Goal: Transaction & Acquisition: Purchase product/service

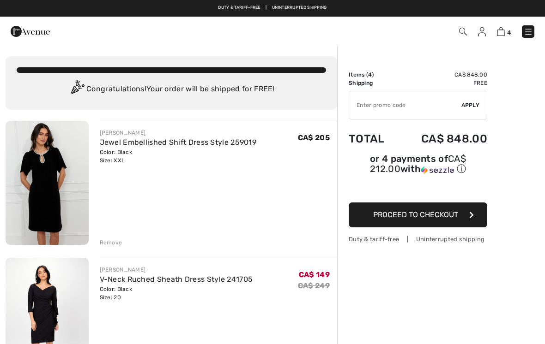
click at [106, 244] on div "Remove" at bounding box center [111, 243] width 23 height 8
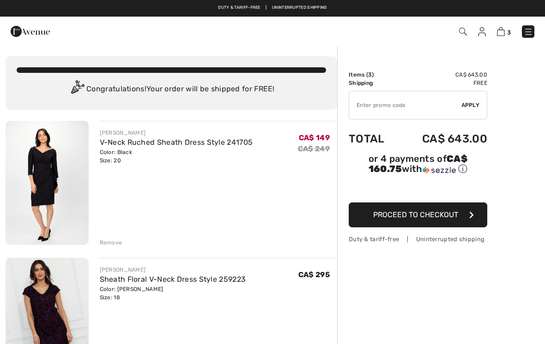
click at [114, 246] on div "Remove" at bounding box center [111, 243] width 23 height 8
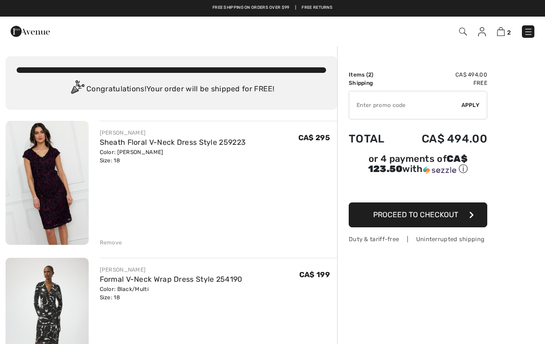
click at [209, 139] on link "Sheath Floral V-Neck Dress Style 259223" at bounding box center [173, 142] width 146 height 9
click at [54, 181] on img at bounding box center [47, 183] width 83 height 124
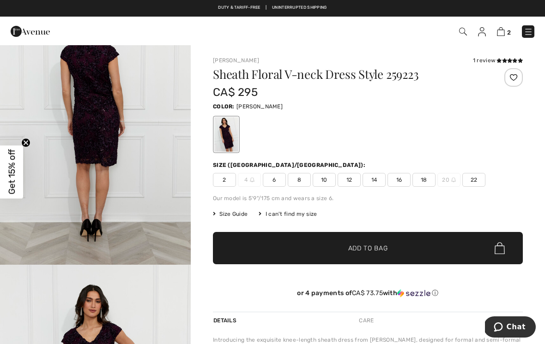
scroll to position [657, 0]
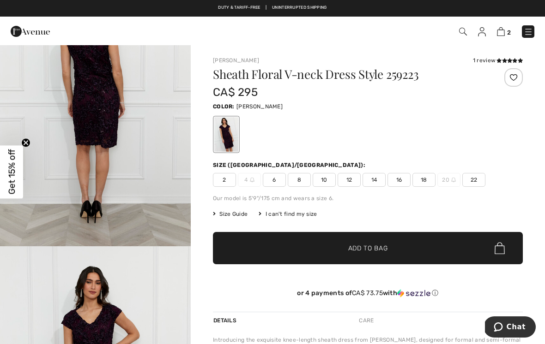
click at [167, 213] on img "3 / 4" at bounding box center [95, 103] width 191 height 286
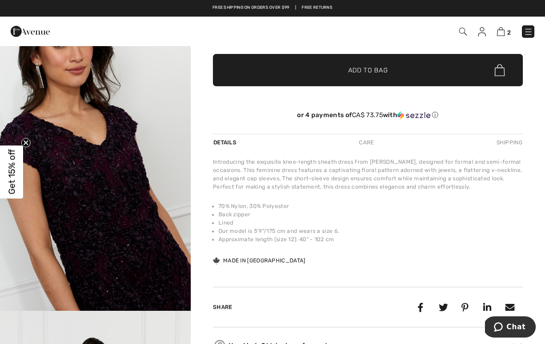
scroll to position [97, 0]
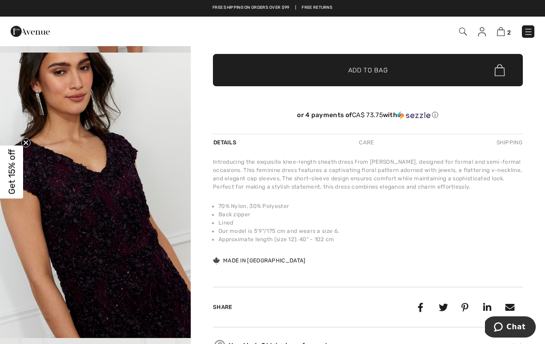
click at [505, 30] on img at bounding box center [501, 31] width 8 height 9
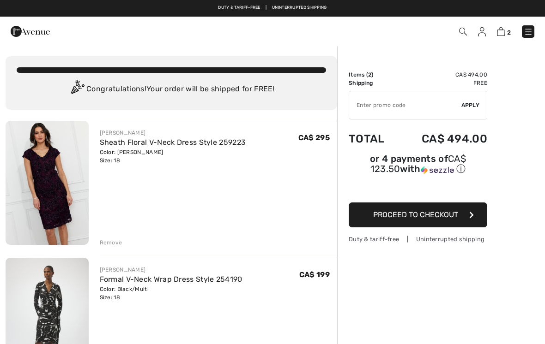
click at [117, 243] on div "Remove" at bounding box center [111, 243] width 23 height 8
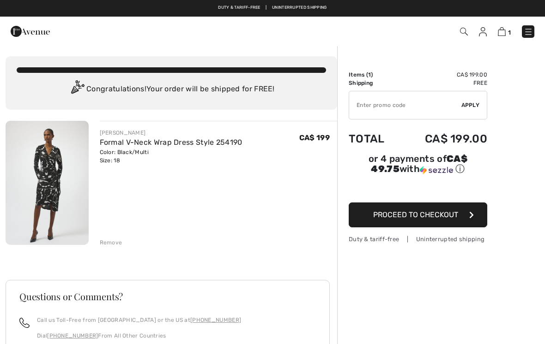
click at [452, 224] on button "Proceed to Checkout" at bounding box center [418, 215] width 139 height 25
